Goal: Contribute content: Add original content to the website for others to see

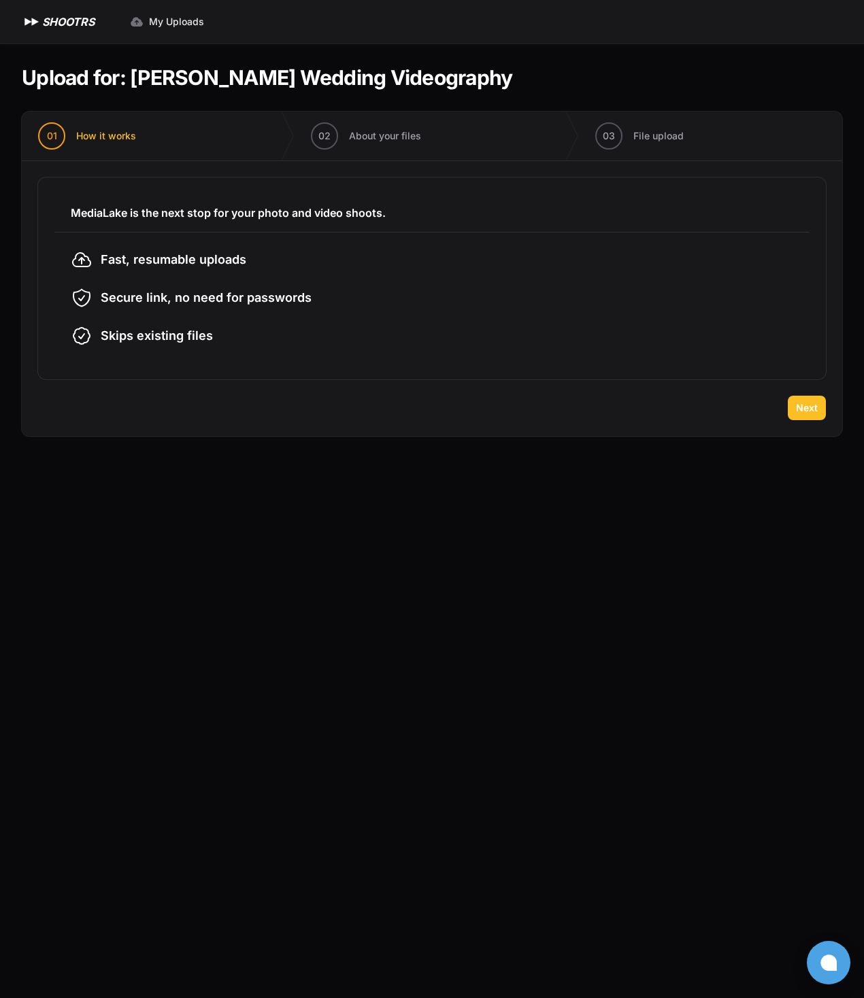
click at [813, 403] on span "Next" at bounding box center [807, 408] width 22 height 14
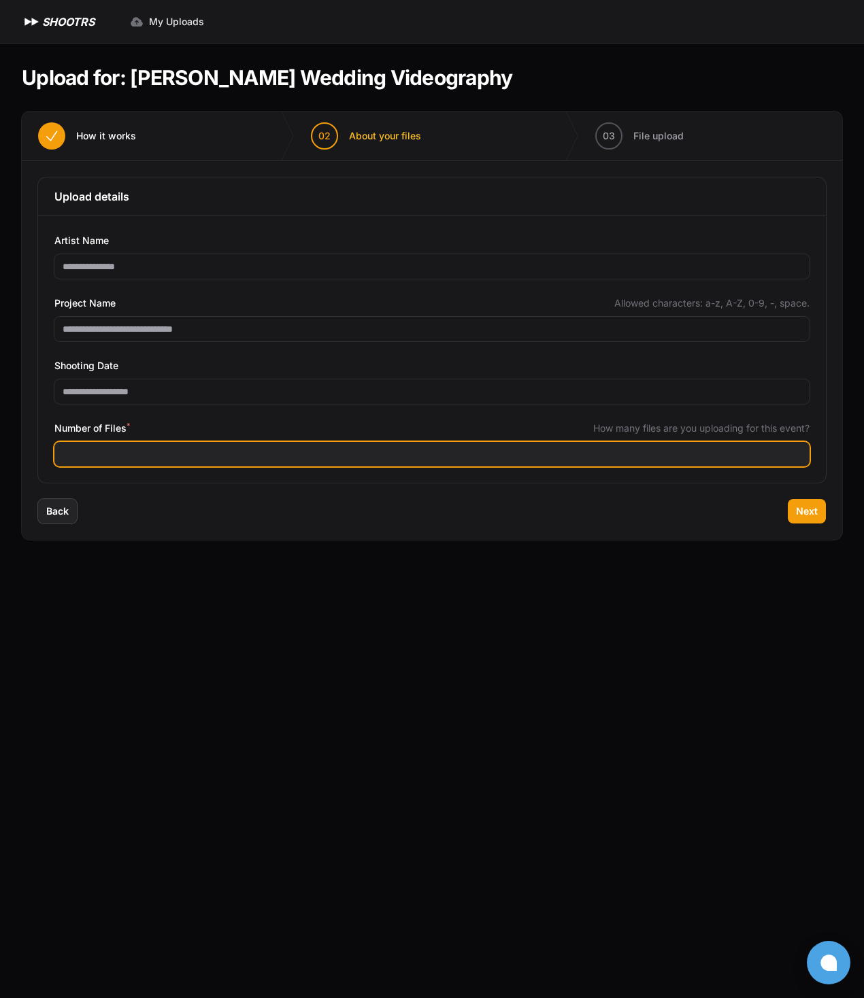
click at [205, 453] on input "Number of Files *" at bounding box center [431, 454] width 755 height 24
type input "***"
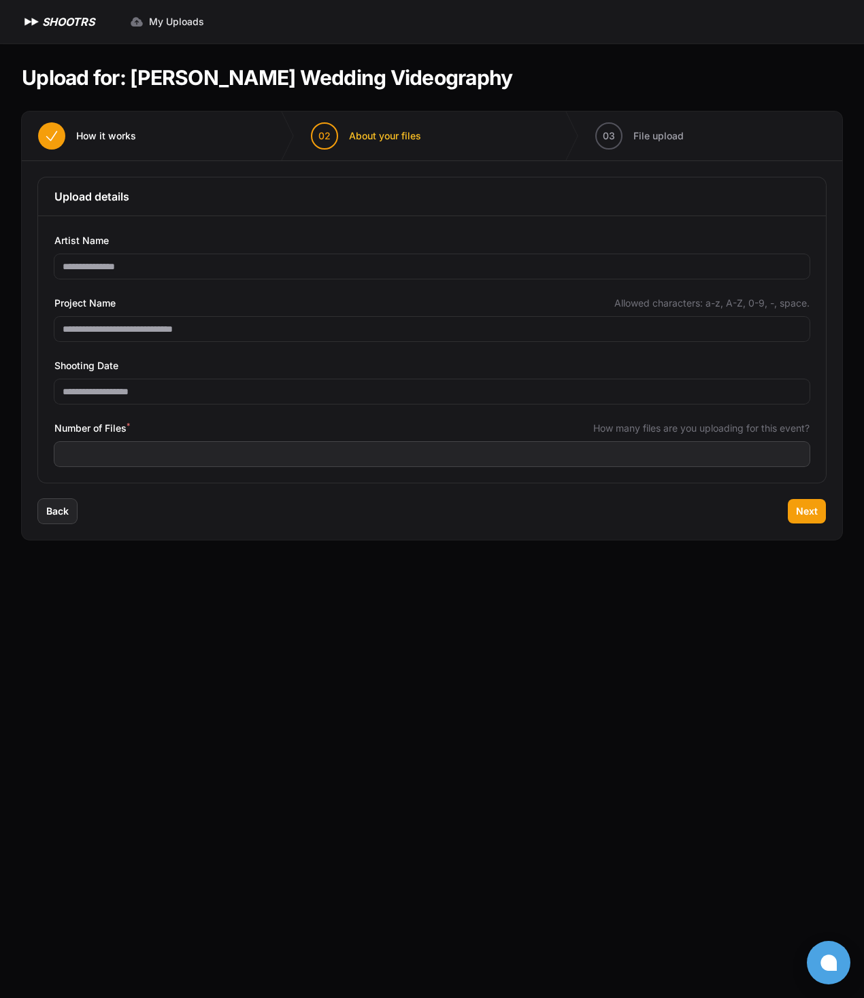
click at [834, 520] on div "Back Next" at bounding box center [432, 519] width 820 height 41
click at [794, 511] on button "Next" at bounding box center [807, 511] width 38 height 24
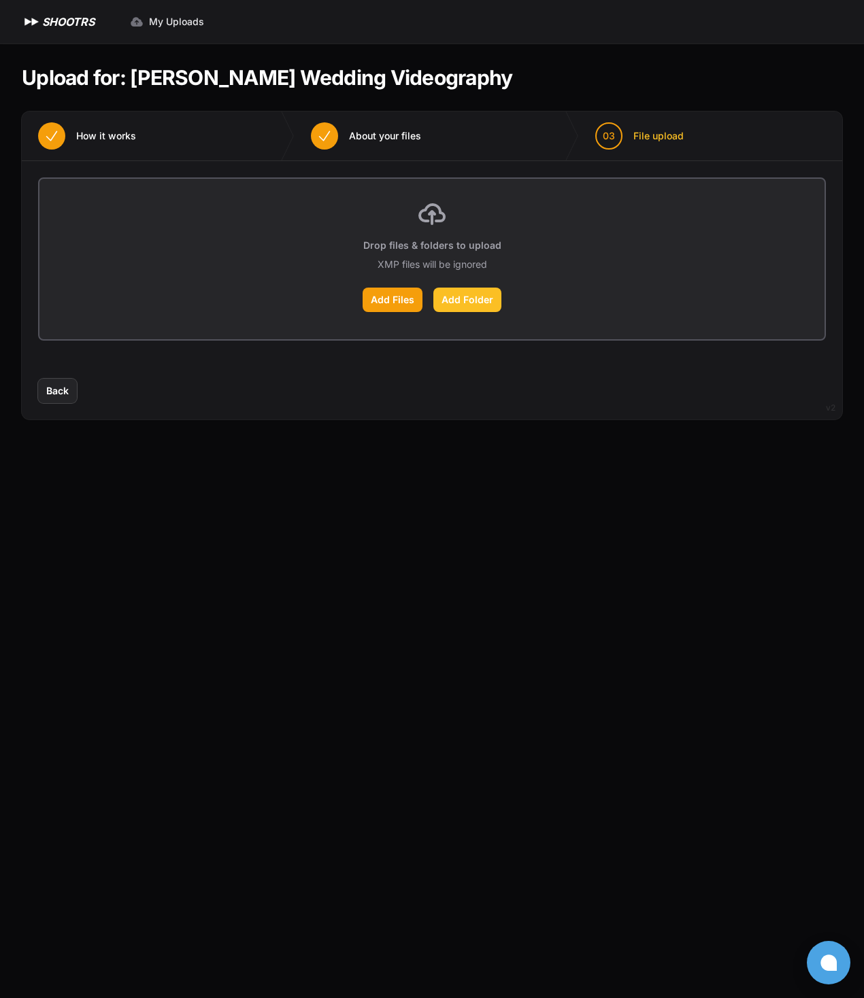
click at [467, 300] on label "Add Folder" at bounding box center [467, 300] width 68 height 24
click at [0, 0] on input "Add Folder" at bounding box center [0, 0] width 0 height 0
